Goal: Use online tool/utility: Utilize a website feature to perform a specific function

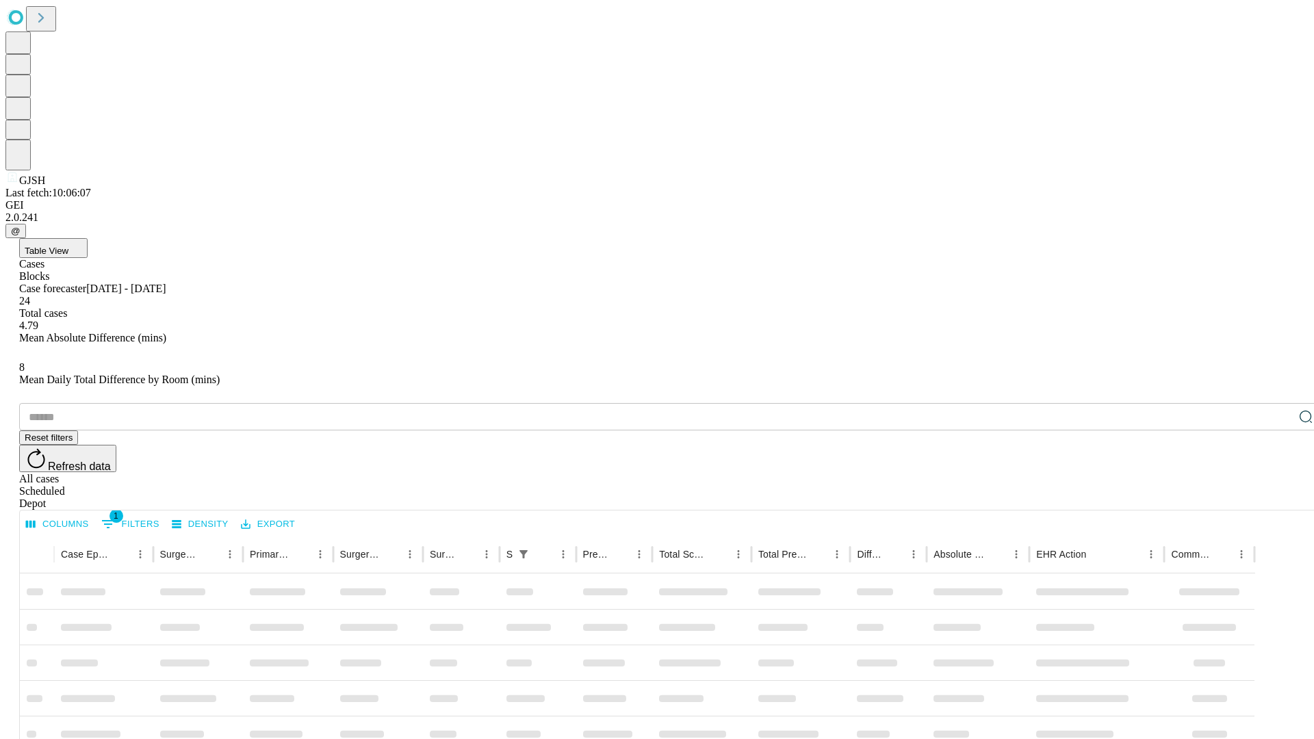
click at [68, 246] on span "Table View" at bounding box center [47, 251] width 44 height 10
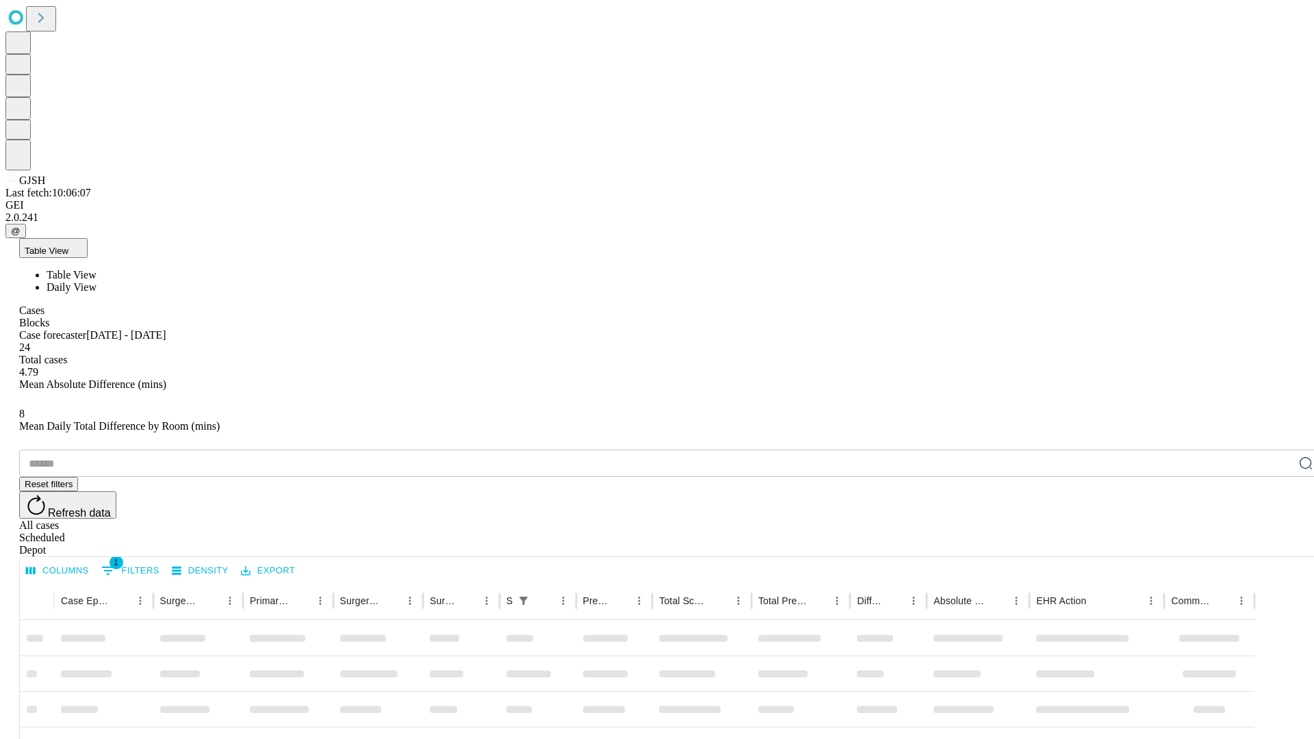
click at [97, 281] on span "Daily View" at bounding box center [72, 287] width 50 height 12
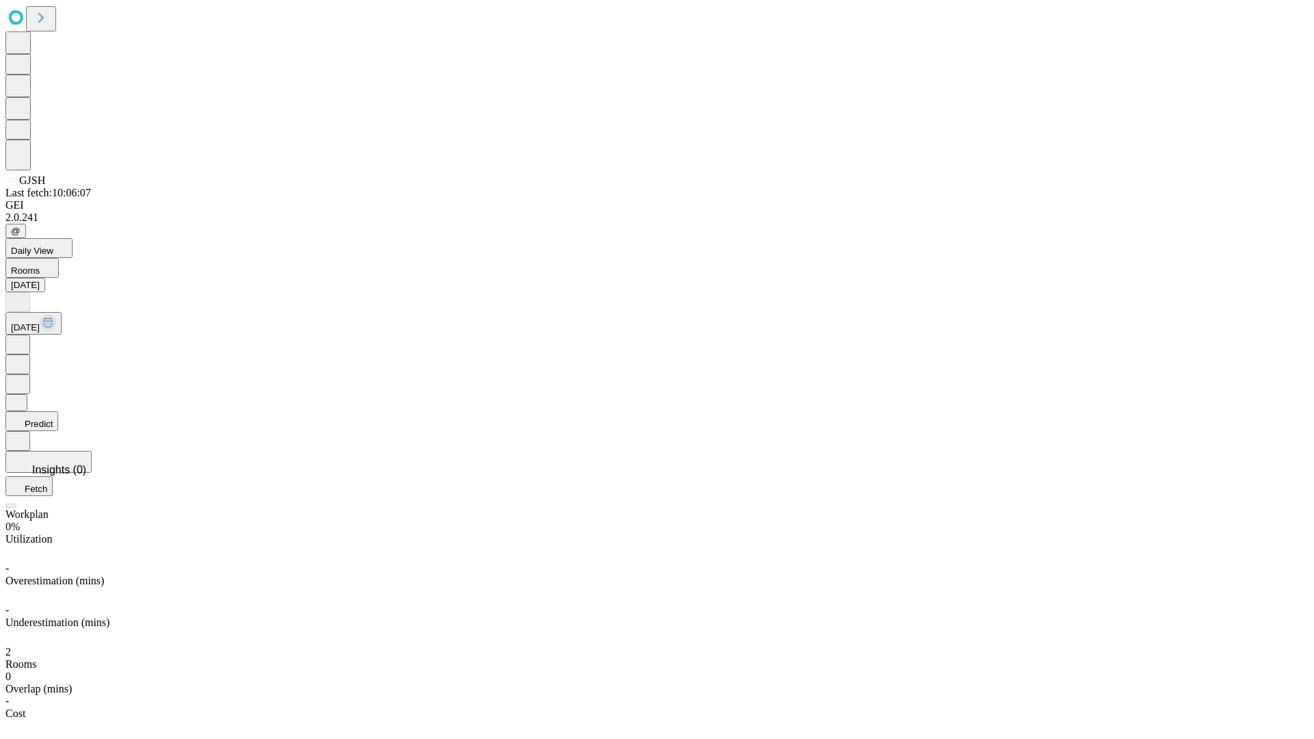
click at [58, 411] on button "Predict" at bounding box center [31, 421] width 53 height 20
